Goal: Find specific page/section: Find specific page/section

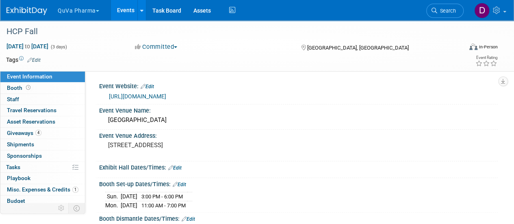
click at [128, 9] on link "Events" at bounding box center [126, 10] width 30 height 20
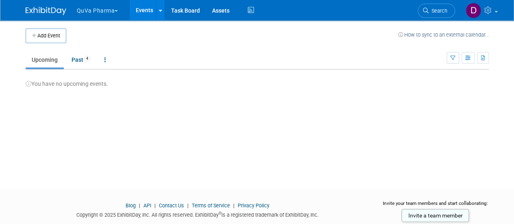
click at [120, 10] on button "QuVa Pharma" at bounding box center [102, 9] width 52 height 18
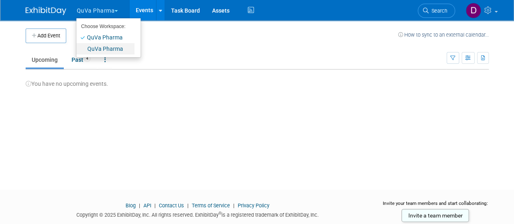
click at [108, 47] on link "QuVa Pharma" at bounding box center [105, 48] width 58 height 11
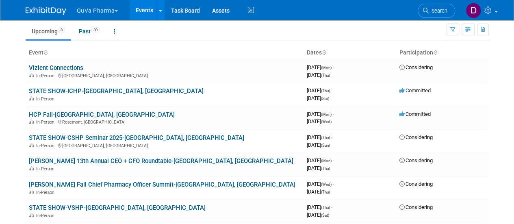
scroll to position [41, 0]
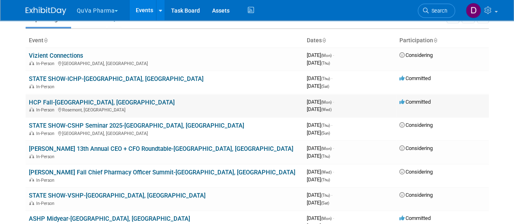
click at [68, 102] on link "HCP Fall-Chicago, IL" at bounding box center [102, 102] width 146 height 7
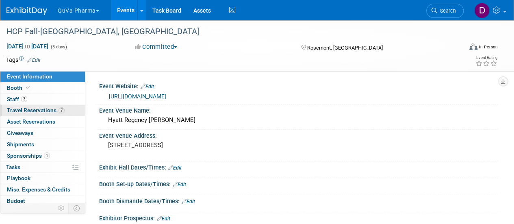
click at [46, 106] on link "7 Travel Reservations 7" at bounding box center [42, 110] width 85 height 11
